Goal: Communication & Community: Participate in discussion

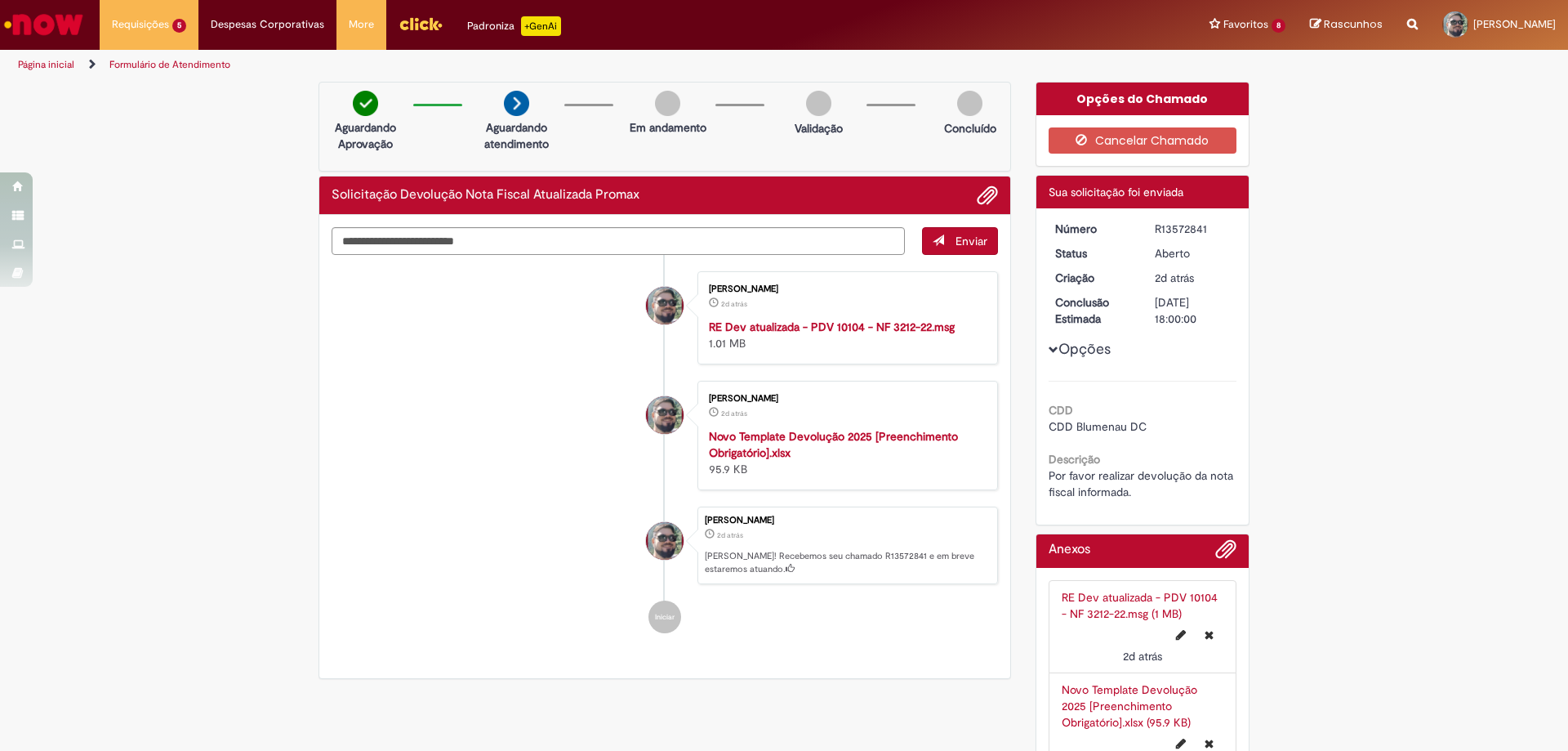
click at [1192, 237] on div "Opções CDD CDD Blumenau DC Descrição Por favor realizar devolução da nota fisca…" at bounding box center [1142, 360] width 188 height 279
click at [1176, 229] on div "R13572841" at bounding box center [1193, 229] width 76 height 17
copy div "R13572841"
click at [183, 411] on div "Verificar Código de Barras Aguardando Aprovação Aguardando atendimento Em andam…" at bounding box center [784, 443] width 1568 height 722
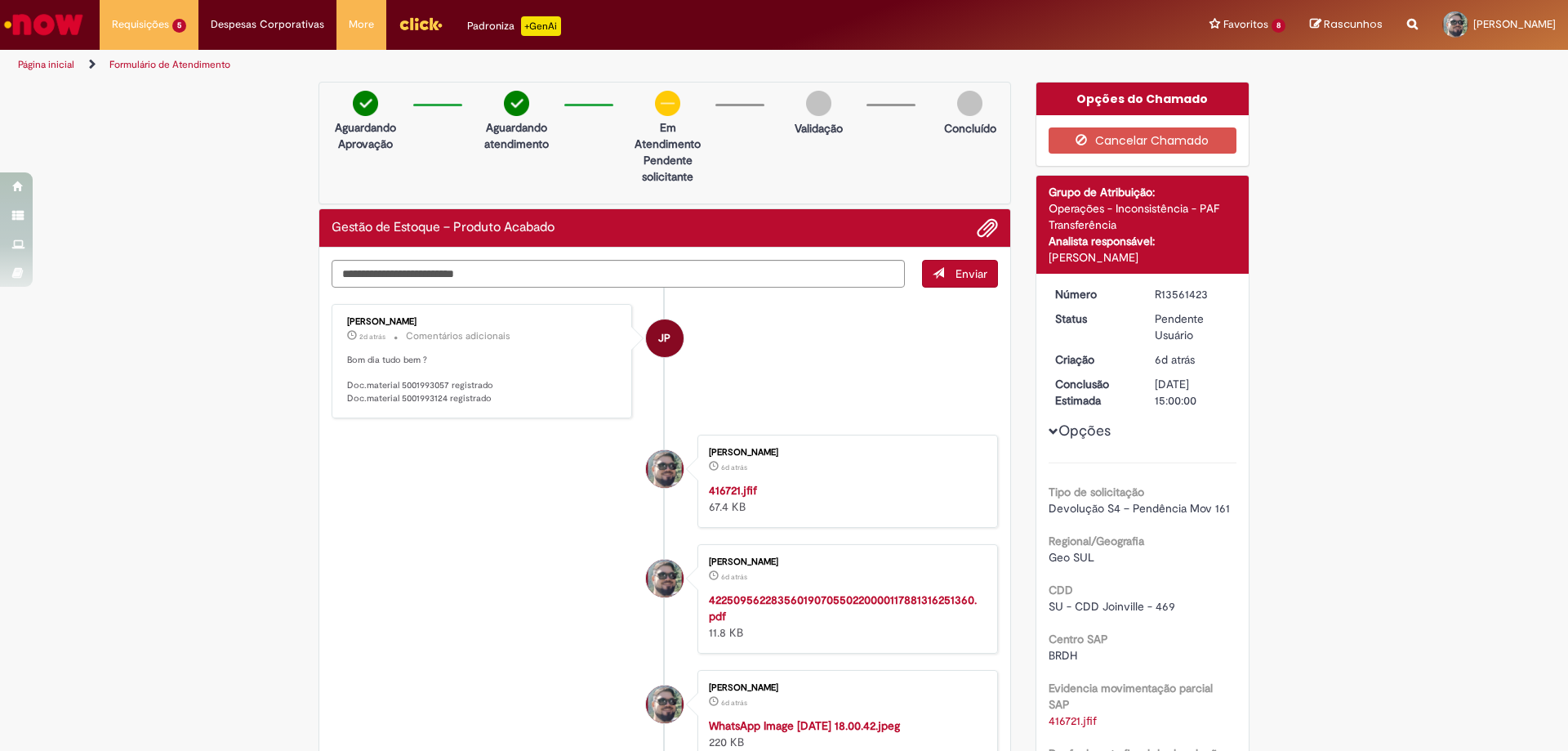
click at [398, 387] on p "Bom dia tudo bem ? Doc.material 5001993057 registrado Doc.material 5001993124 r…" at bounding box center [483, 379] width 272 height 51
copy p "5001993057"
click at [399, 397] on p "Bom dia tudo bem ? Doc.material 5001993057 registrado Doc.material 5001993124 r…" at bounding box center [483, 379] width 272 height 51
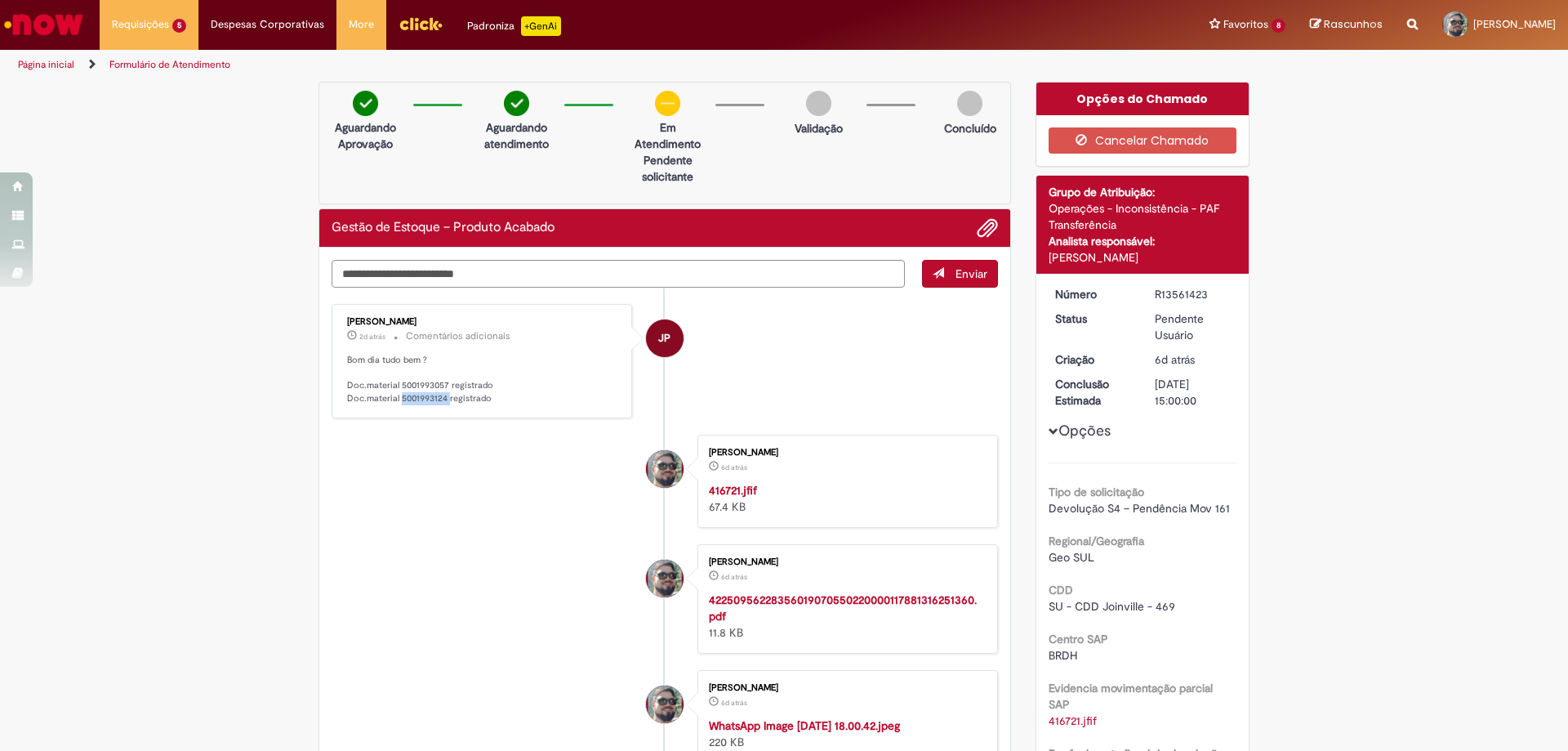
copy p "5001993124"
click at [508, 272] on textarea "Digite sua mensagem aqui..." at bounding box center [618, 274] width 573 height 28
type textarea "**********"
click at [956, 275] on span "Enviar" at bounding box center [971, 274] width 32 height 15
